Goal: Task Accomplishment & Management: Use online tool/utility

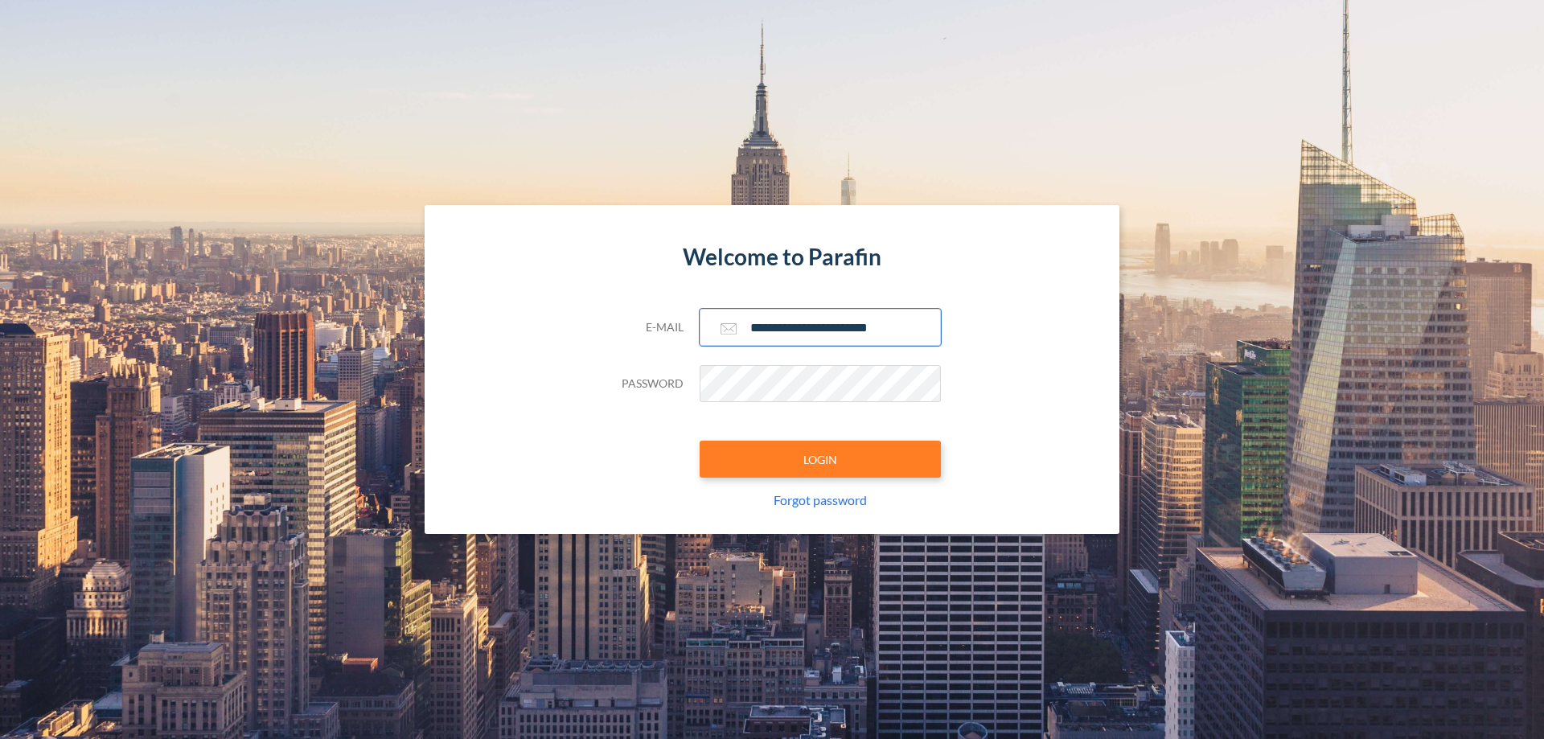
type input "**********"
click at [820, 459] on button "LOGIN" at bounding box center [820, 459] width 241 height 37
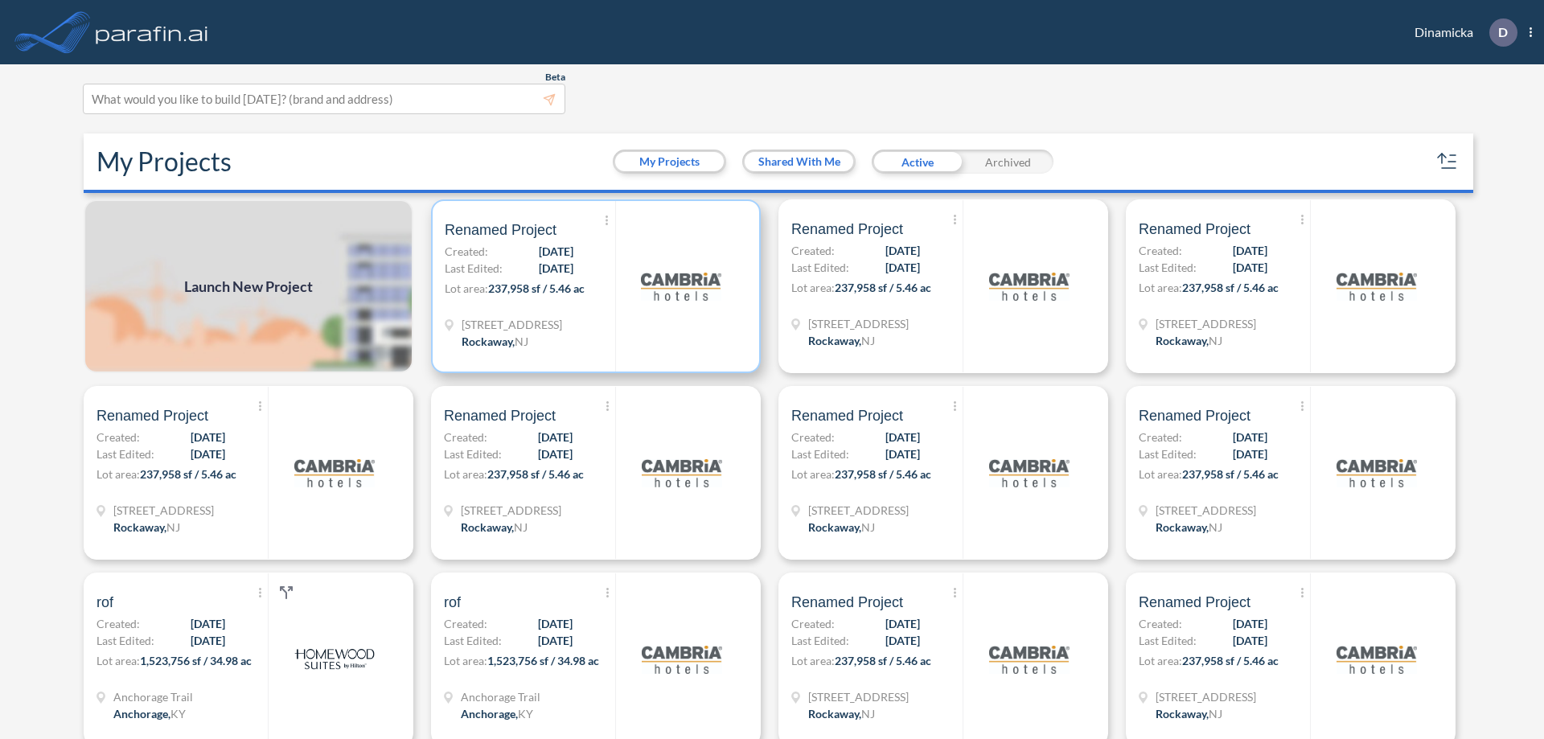
scroll to position [4, 0]
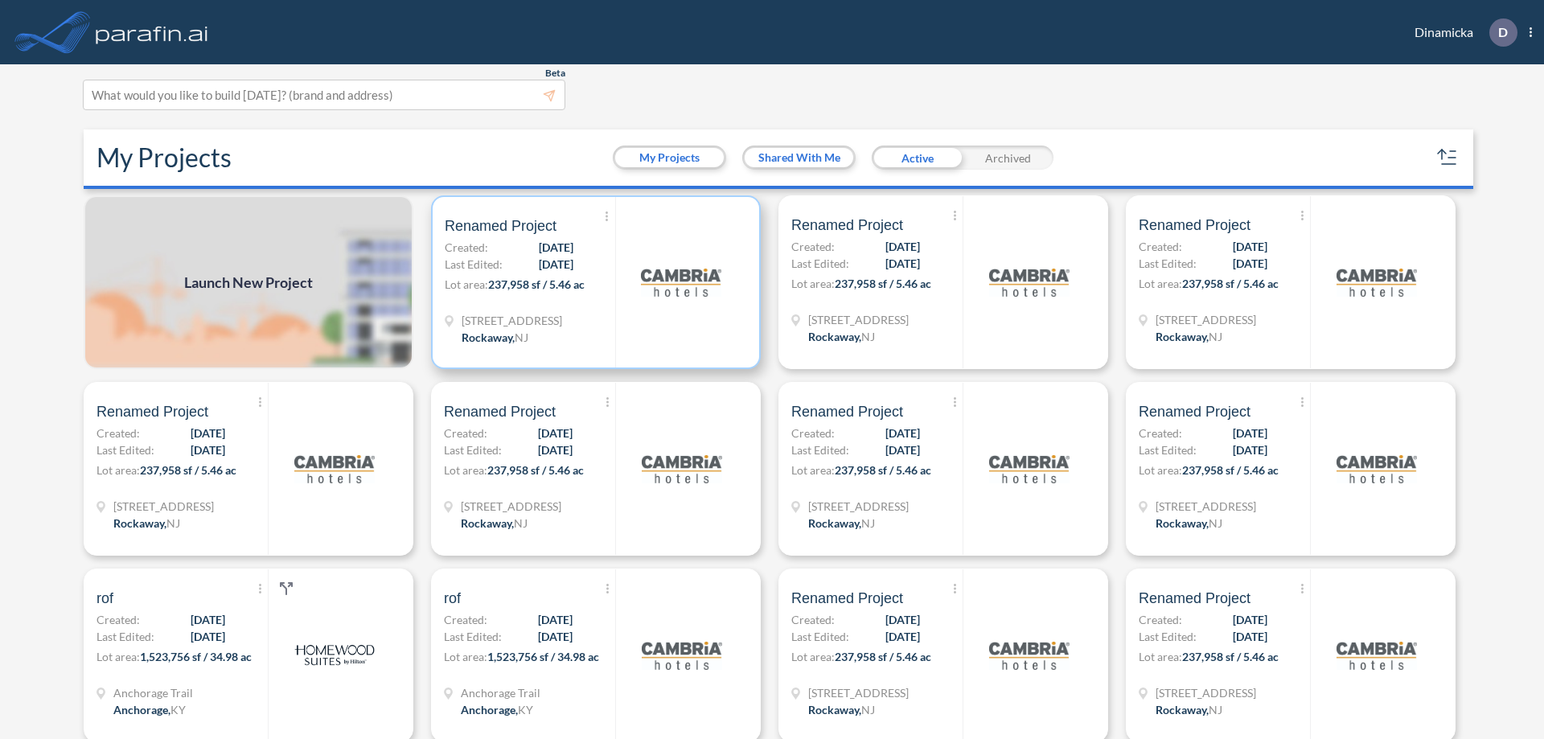
click at [593, 282] on p "Lot area: 237,958 sf / 5.46 ac" at bounding box center [530, 287] width 171 height 23
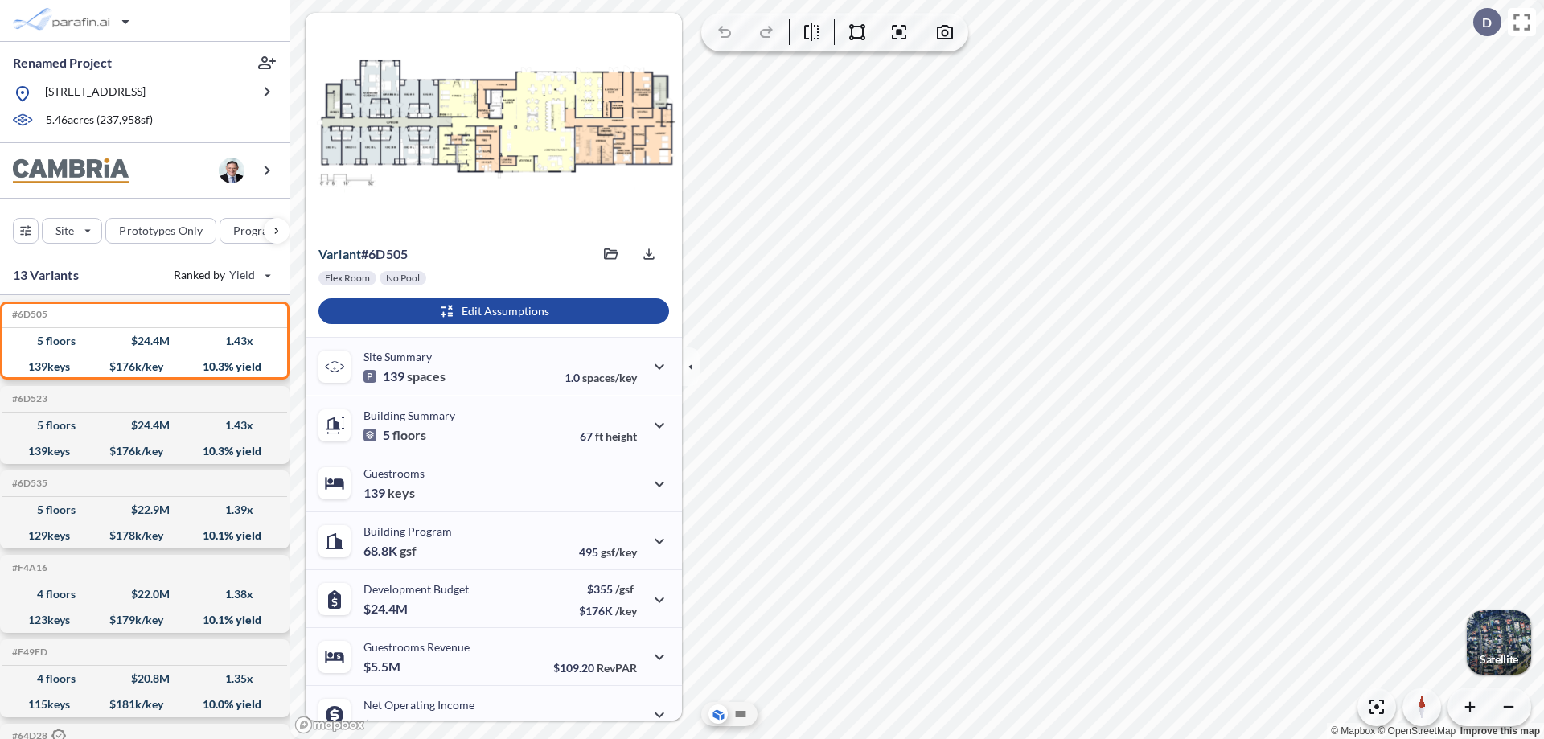
scroll to position [81, 0]
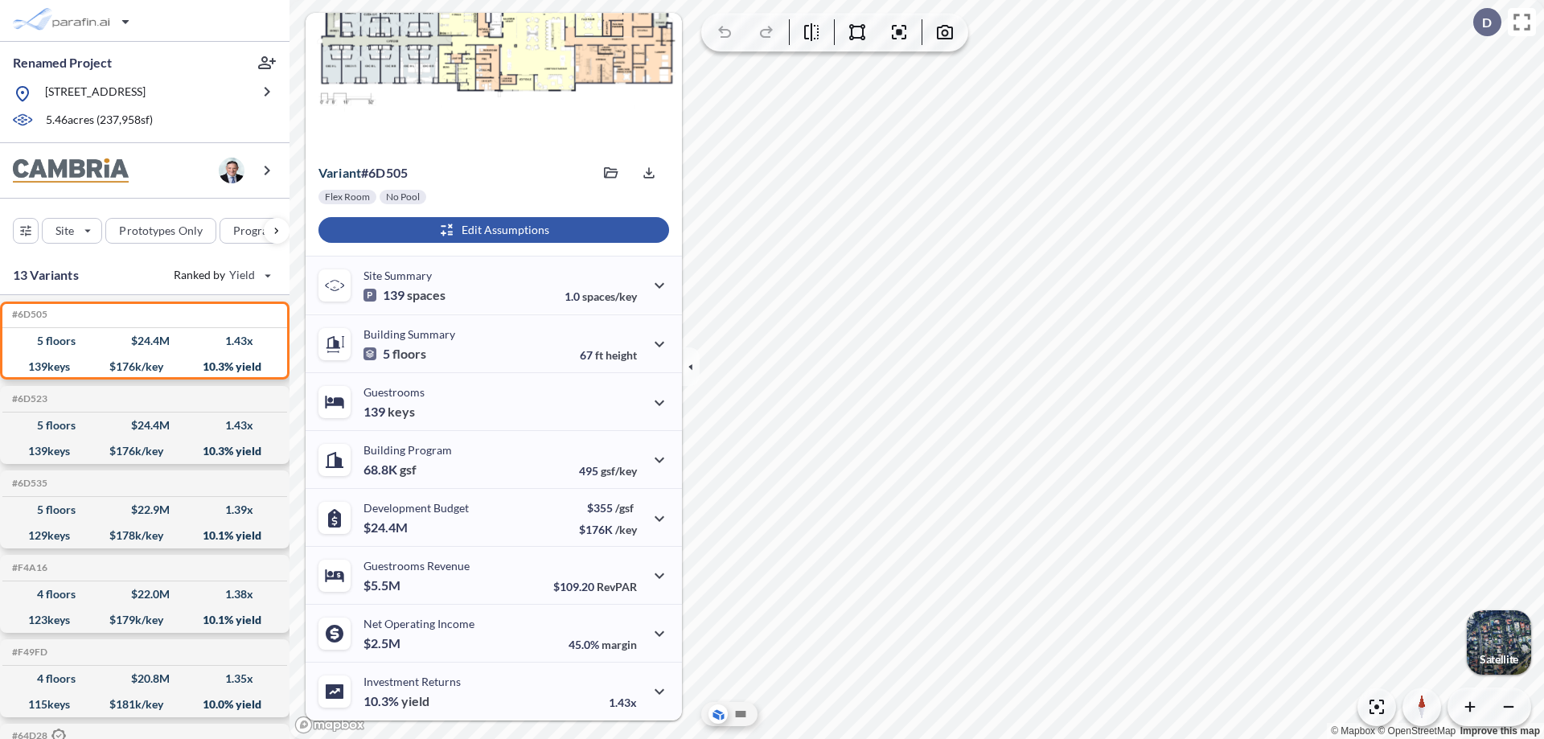
click at [491, 230] on div "button" at bounding box center [494, 230] width 351 height 26
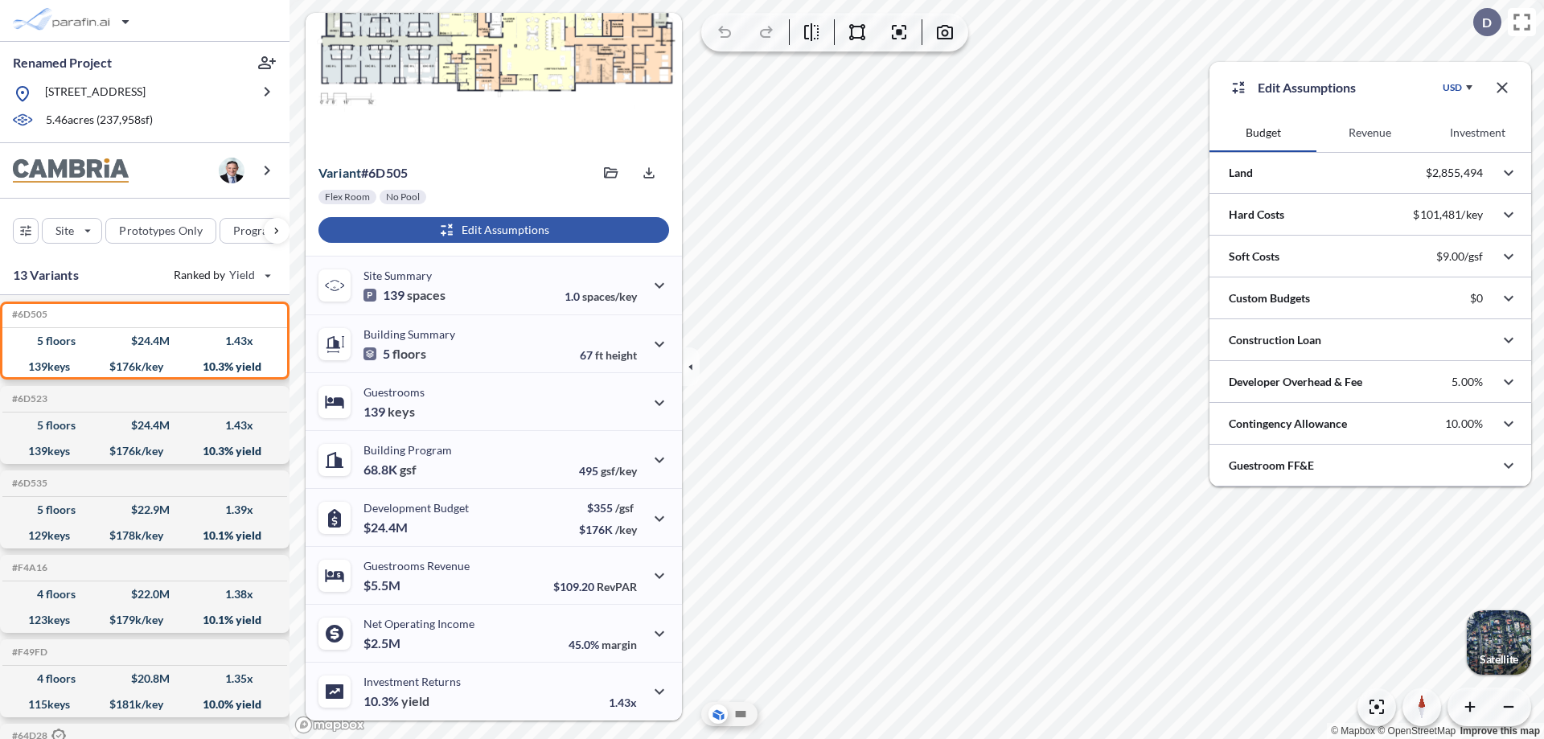
click at [1370, 133] on button "Revenue" at bounding box center [1370, 132] width 107 height 39
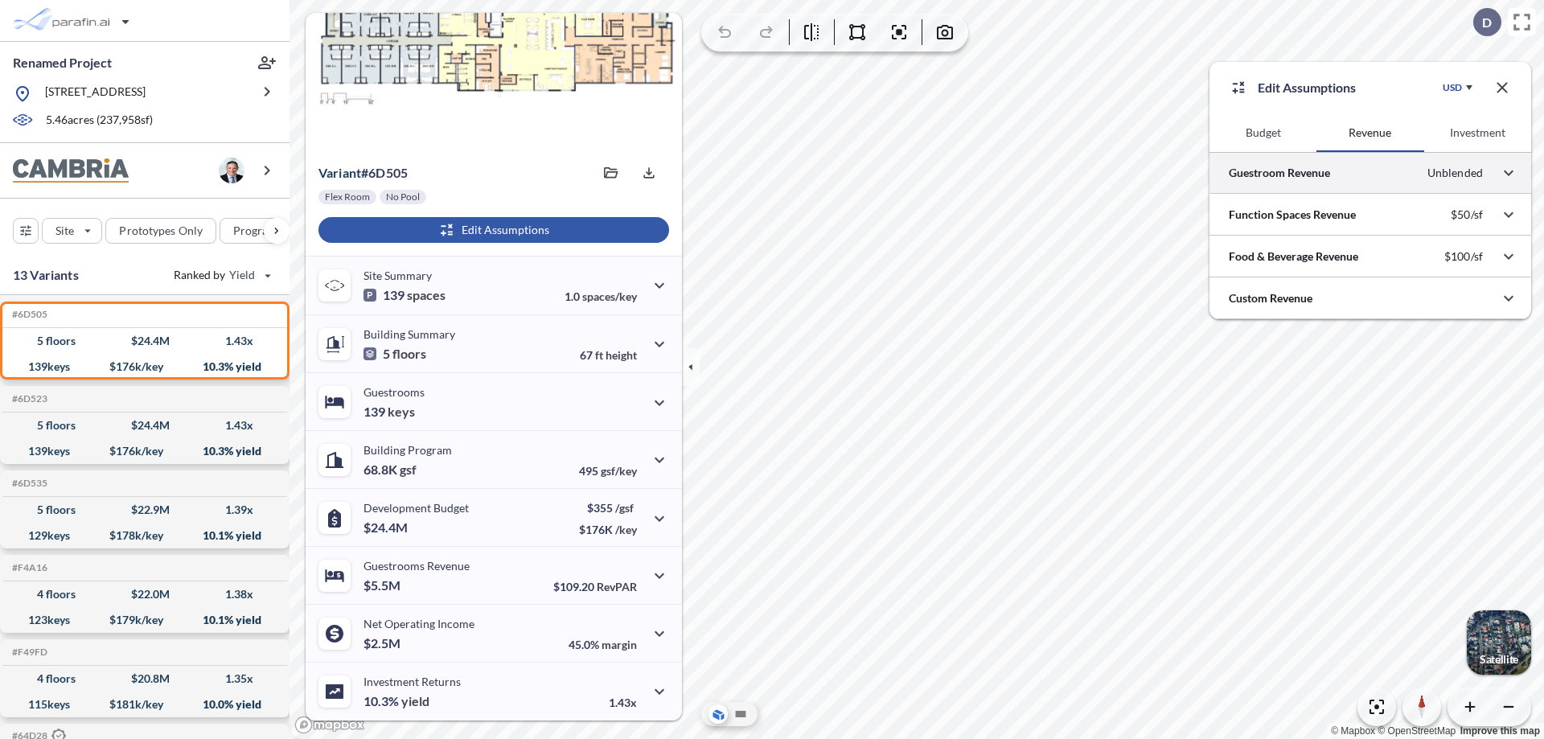
click at [1371, 173] on div at bounding box center [1371, 172] width 322 height 41
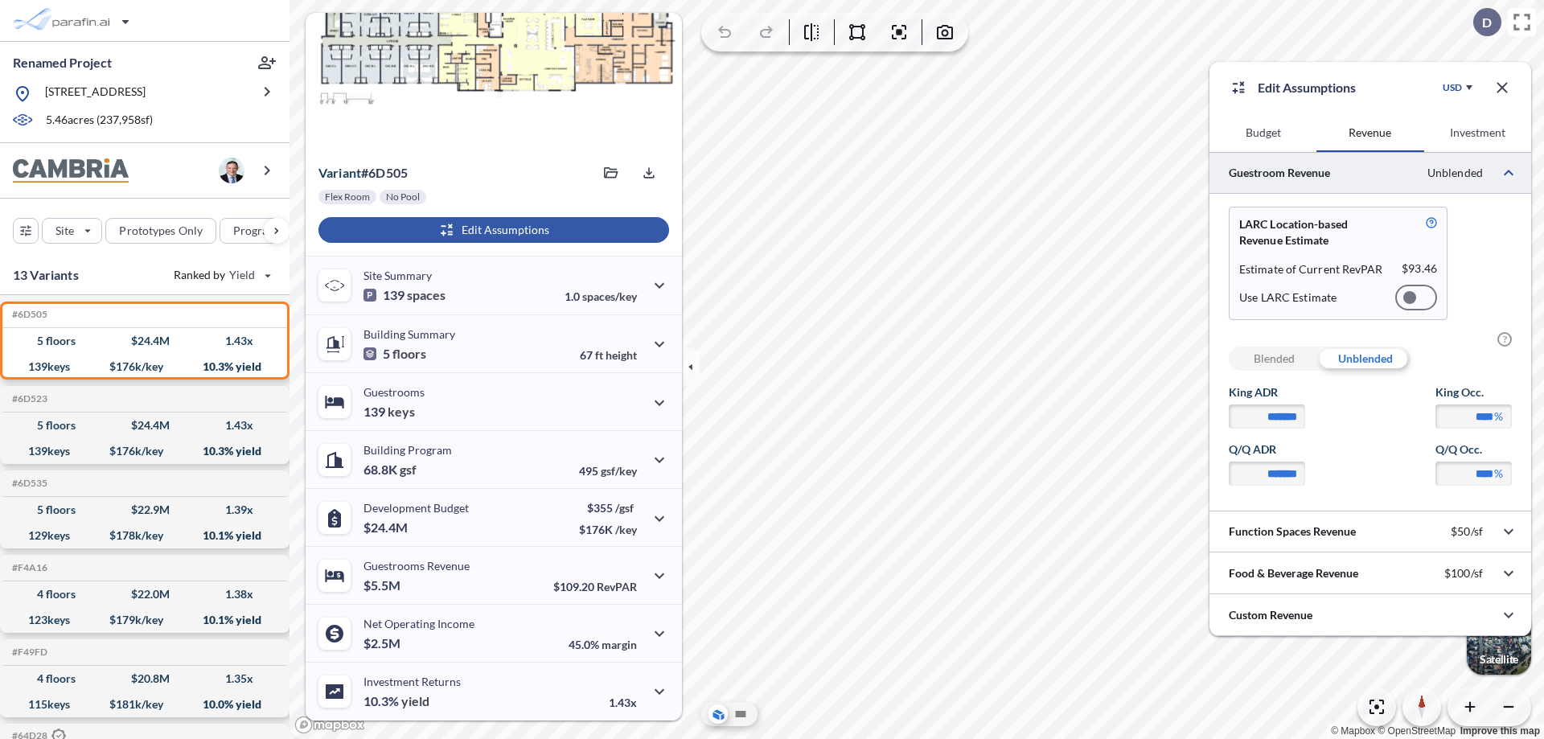
click at [1416, 298] on div at bounding box center [1417, 298] width 42 height 26
